Goal: Navigation & Orientation: Understand site structure

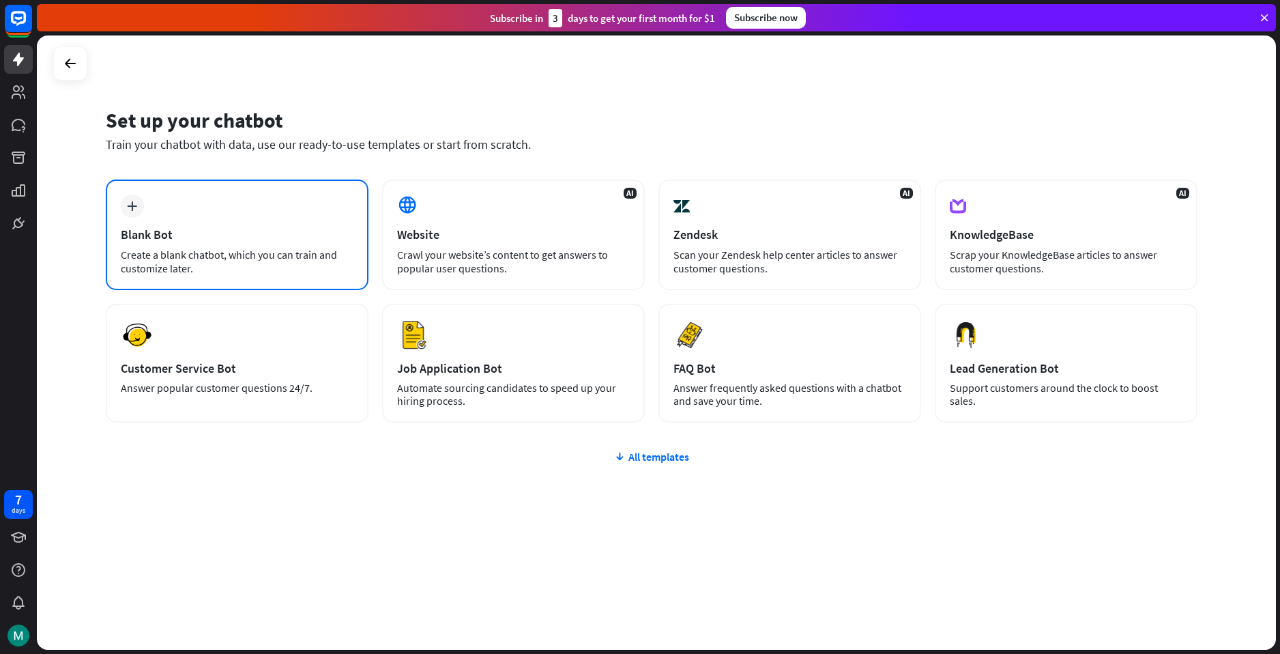
click at [312, 224] on div "plus Blank Bot Create a blank chatbot, which you can train and customize later." at bounding box center [237, 234] width 263 height 111
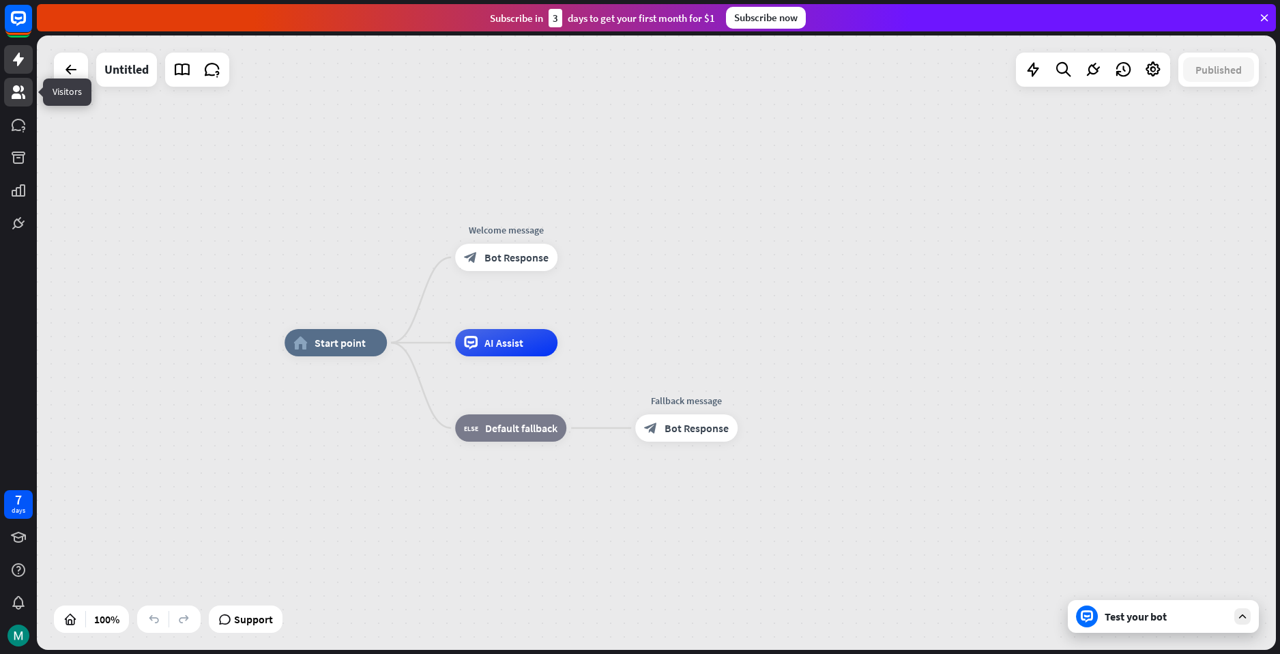
click at [11, 102] on link at bounding box center [18, 92] width 29 height 29
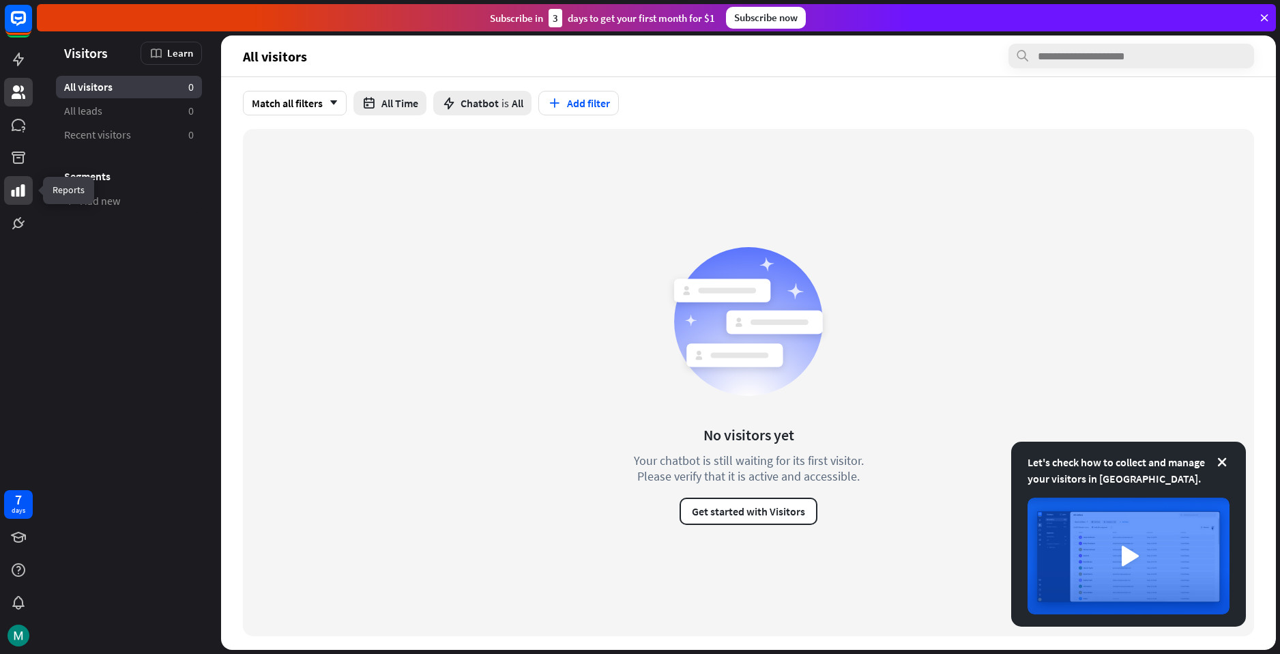
click at [17, 184] on icon at bounding box center [18, 190] width 16 height 16
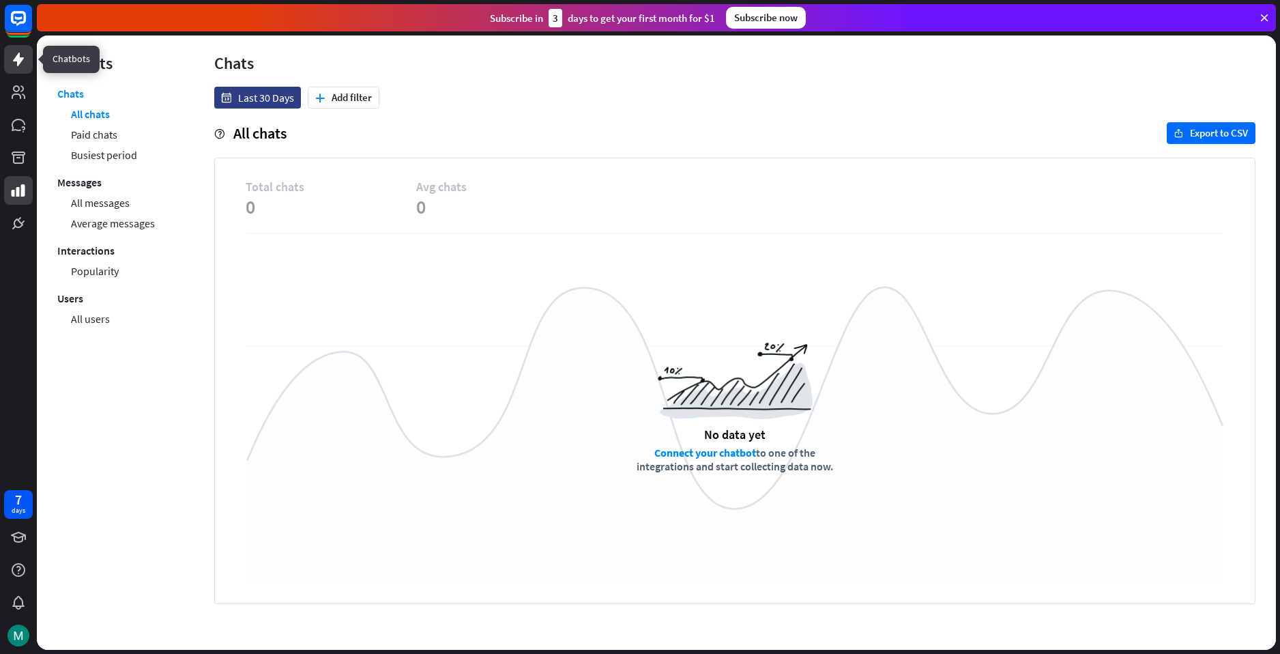
click at [20, 63] on icon at bounding box center [18, 60] width 11 height 14
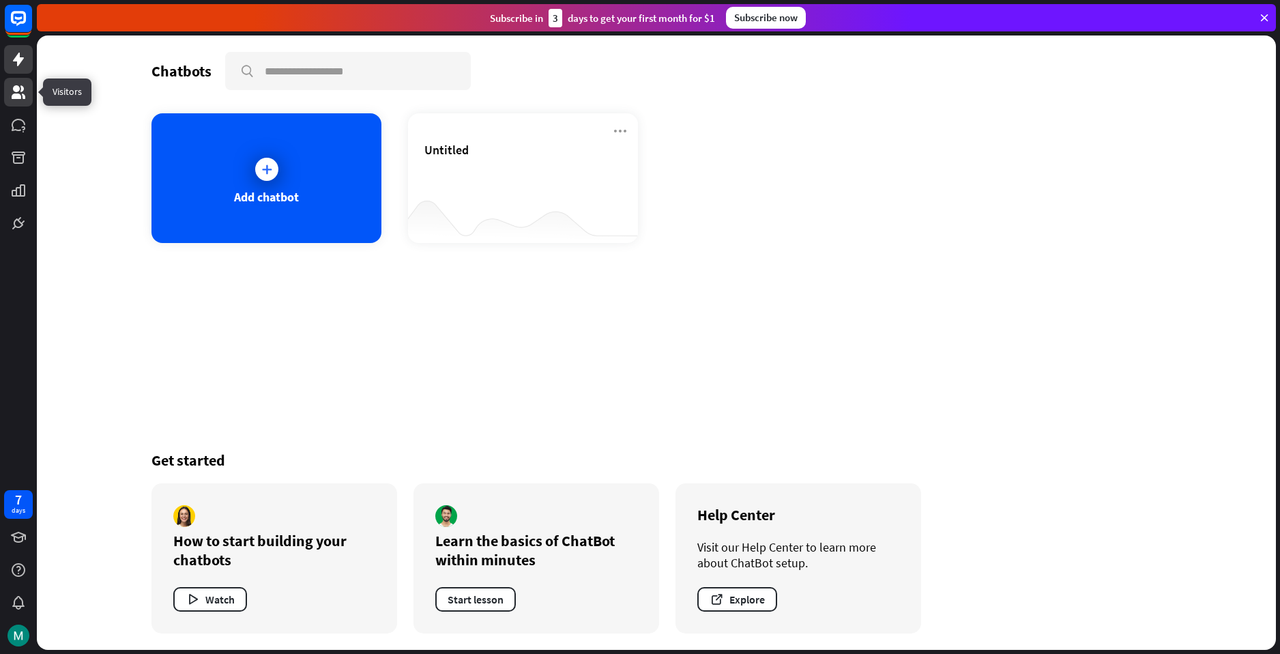
click at [14, 96] on icon at bounding box center [19, 92] width 14 height 14
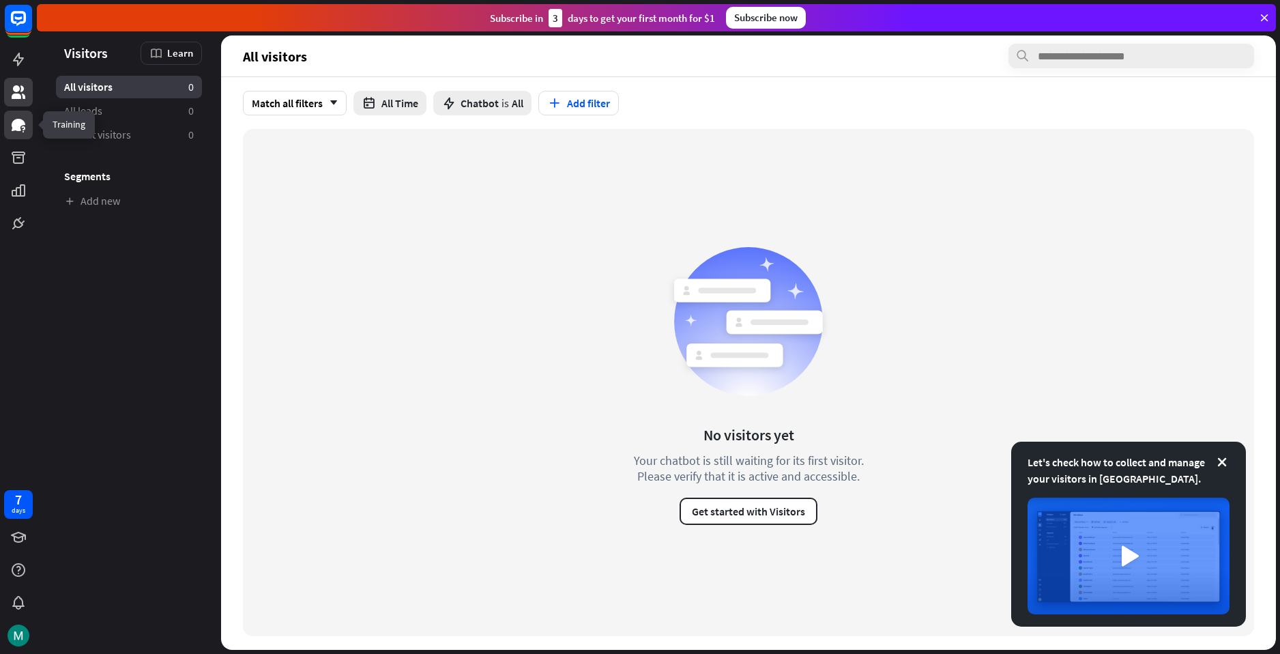
click at [18, 123] on icon at bounding box center [19, 125] width 14 height 12
